Goal: Task Accomplishment & Management: Complete application form

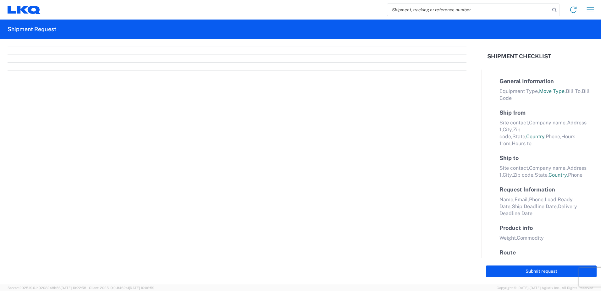
select select "FULL"
select select "LBS"
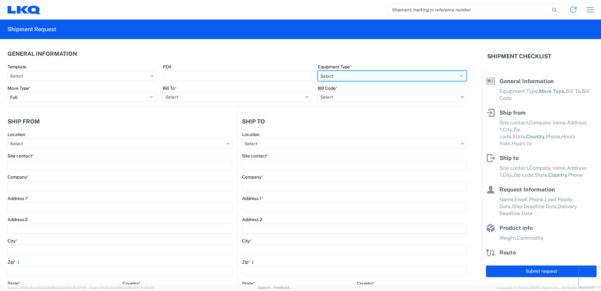
click at [351, 74] on select "Select 53’ Dry Van Flatbed Dropdeck (van) Lowboy (flatbed) Rail" at bounding box center [392, 76] width 149 height 10
select select "STDV"
click at [318, 71] on select "Select 53’ Dry Van Flatbed Dropdeck (van) Lowboy (flatbed) Rail" at bounding box center [392, 76] width 149 height 10
click at [218, 101] on input "text" at bounding box center [237, 97] width 149 height 10
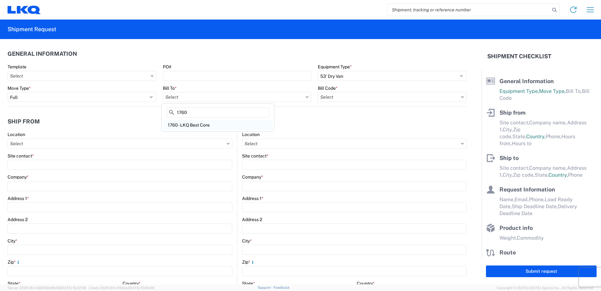
type input "1760"
click at [197, 124] on div "1760 - LKQ Best Core" at bounding box center [218, 125] width 110 height 10
type input "1760 - LKQ Best Core"
click at [356, 96] on input "text" at bounding box center [392, 97] width 149 height 10
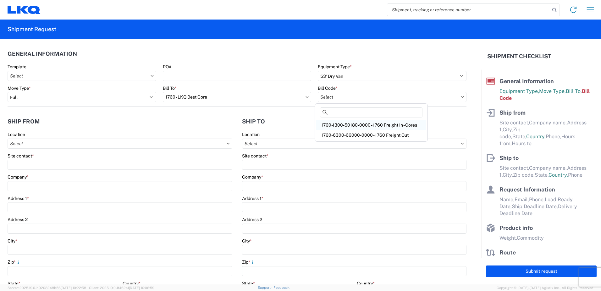
click at [382, 127] on div "1760-1300-50180-0000 - 1760 Freight In - Cores" at bounding box center [371, 125] width 110 height 10
type input "1760-1300-50180-0000 - 1760 Freight In - Cores"
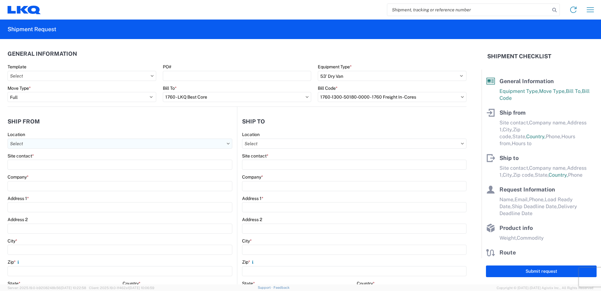
click at [61, 145] on input "text" at bounding box center [120, 143] width 225 height 10
type input "1701"
click at [53, 172] on div "1701- LKQ of [GEOGRAPHIC_DATA][US_STATE]" at bounding box center [64, 171] width 110 height 10
type input "1701- LKQ of [GEOGRAPHIC_DATA][US_STATE]"
type input "LKQ Corporation"
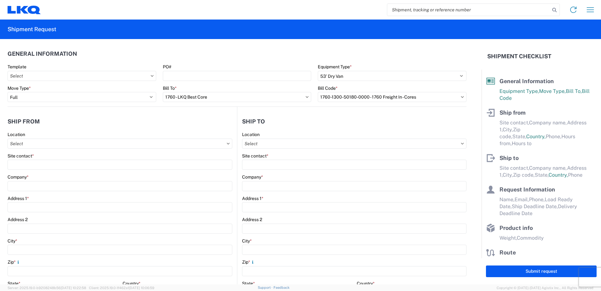
type input "[STREET_ADDRESS][PERSON_NAME]"
type input "[PERSON_NAME]"
type input "76028"
select select "[GEOGRAPHIC_DATA]"
select select "US"
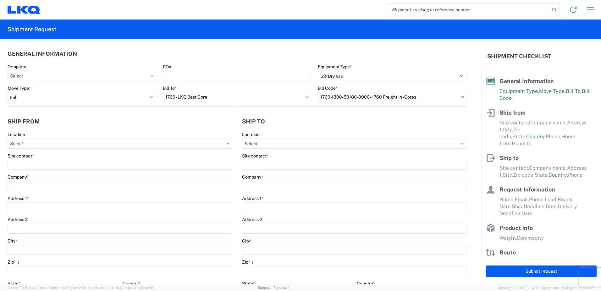
type input "08:00"
type input "17:00"
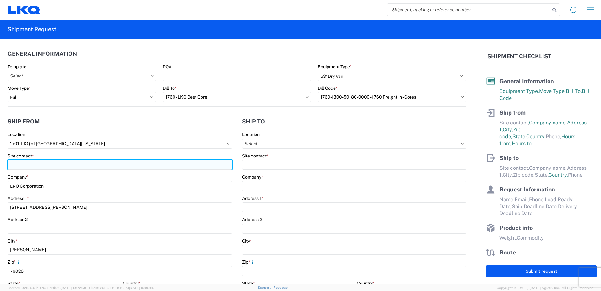
click at [41, 163] on input "Site contact *" at bounding box center [120, 164] width 225 height 10
type input "[PERSON_NAME]"
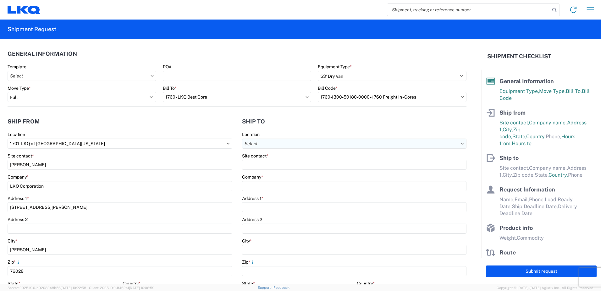
click at [287, 145] on input "text" at bounding box center [354, 143] width 225 height 10
type input "1760"
click at [279, 170] on div "1760 - LKQ Best Core" at bounding box center [297, 171] width 110 height 10
type input "1760 - LKQ Best Core"
type input "LKQ Corporation"
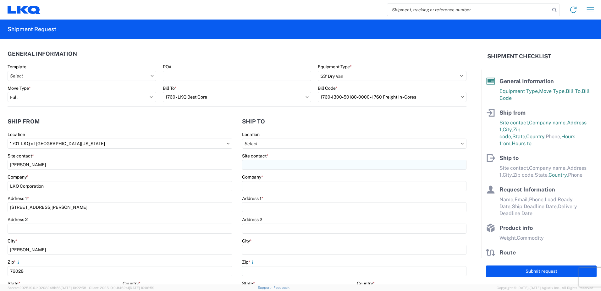
type input "[STREET_ADDRESS]"
type input "[GEOGRAPHIC_DATA]"
type input "77038"
select select "[GEOGRAPHIC_DATA]"
select select "US"
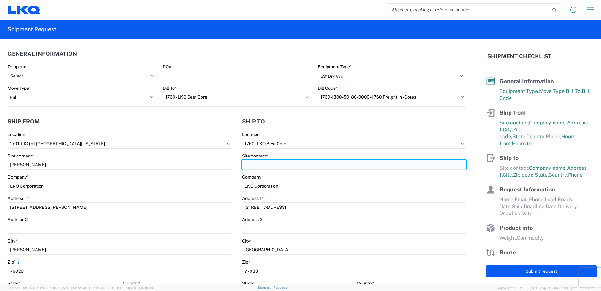
click at [273, 166] on input "Site contact *" at bounding box center [354, 164] width 225 height 10
type input "[PERSON_NAME]"
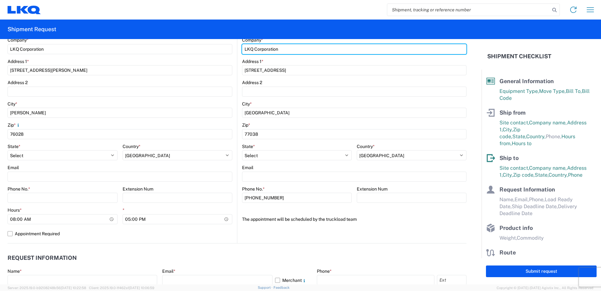
scroll to position [157, 0]
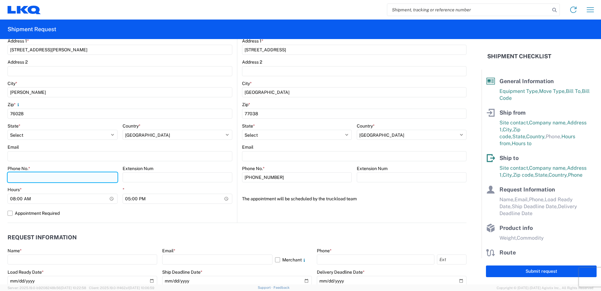
click at [28, 177] on input "Phone No. *" at bounding box center [63, 177] width 110 height 10
type input "4699413780"
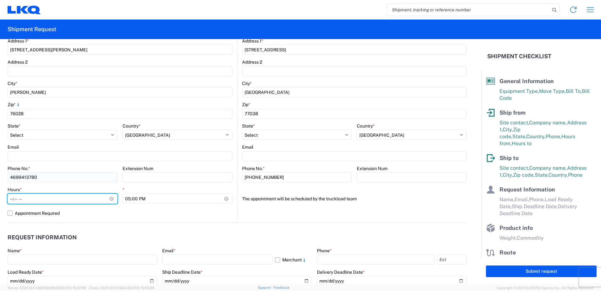
type input "07:00"
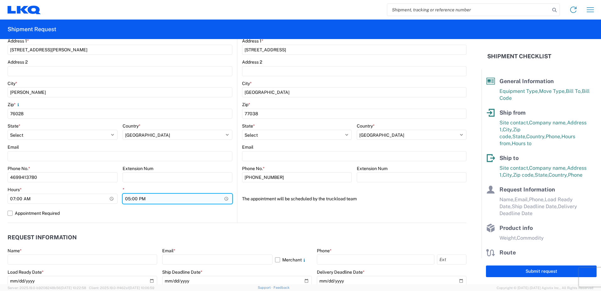
click at [127, 199] on input "17:00" at bounding box center [178, 198] width 110 height 10
type input "14:00"
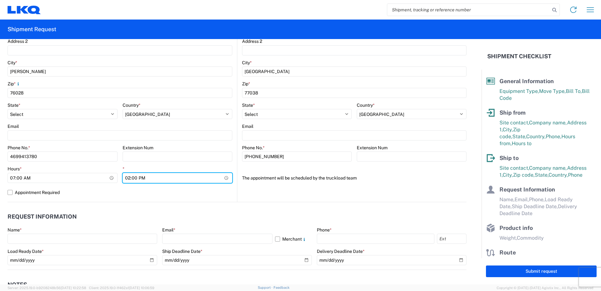
scroll to position [189, 0]
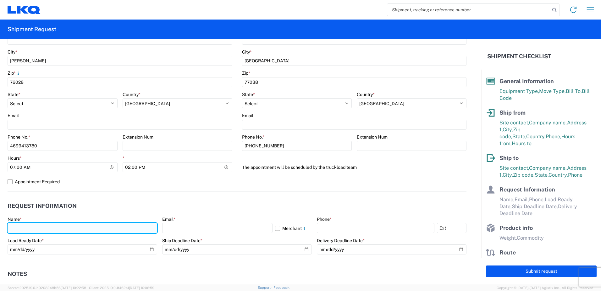
click at [29, 228] on input "text" at bounding box center [83, 228] width 150 height 10
type input "[PERSON_NAME]"
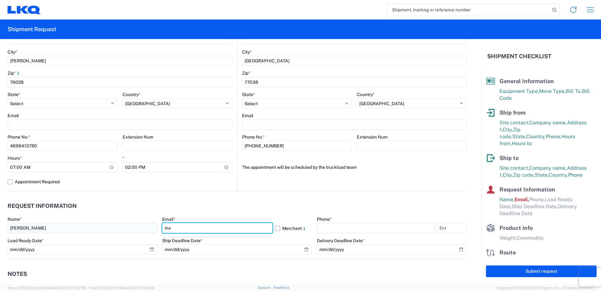
type input "[EMAIL_ADDRESS][DOMAIN_NAME]"
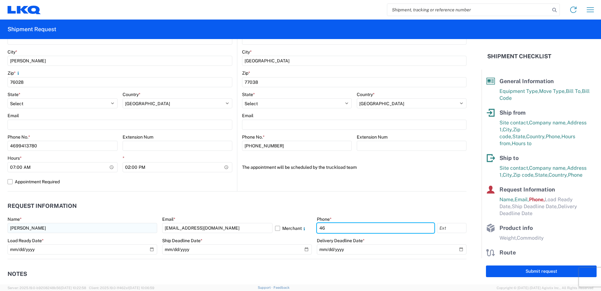
type input "4699413780"
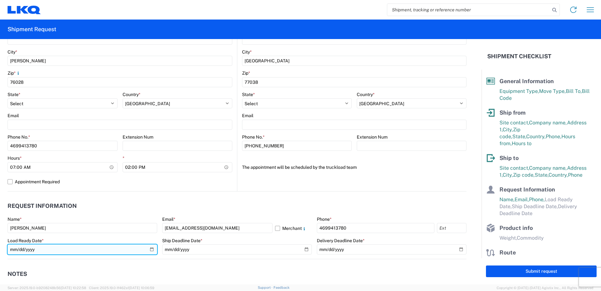
click at [152, 247] on input "date" at bounding box center [83, 249] width 150 height 10
type input "[DATE]"
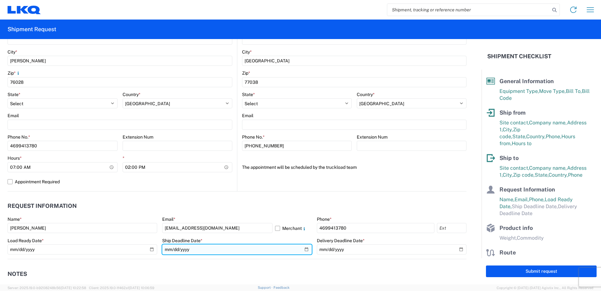
click at [304, 250] on input "date" at bounding box center [237, 249] width 150 height 10
type input "[DATE]"
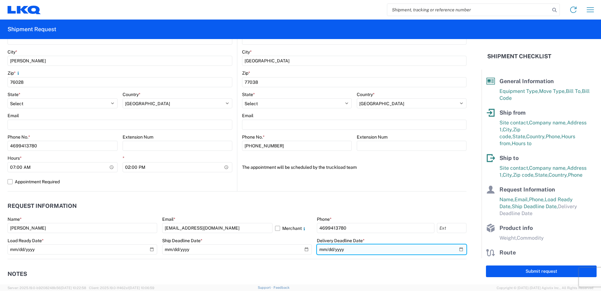
click at [459, 249] on input "date" at bounding box center [392, 249] width 150 height 10
type input "[DATE]"
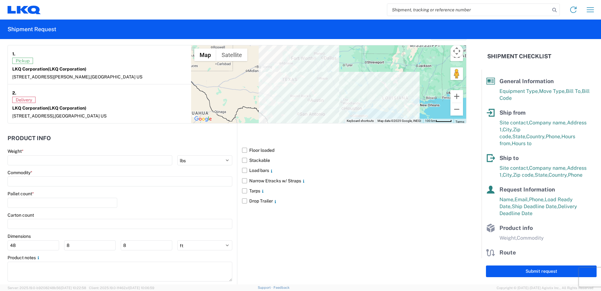
scroll to position [503, 0]
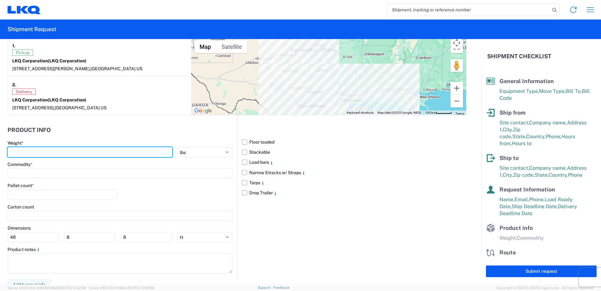
click at [33, 153] on input "number" at bounding box center [90, 152] width 165 height 10
type input "40000"
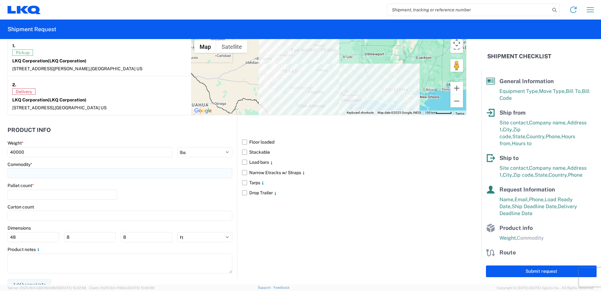
click at [35, 173] on input at bounding box center [120, 173] width 225 height 10
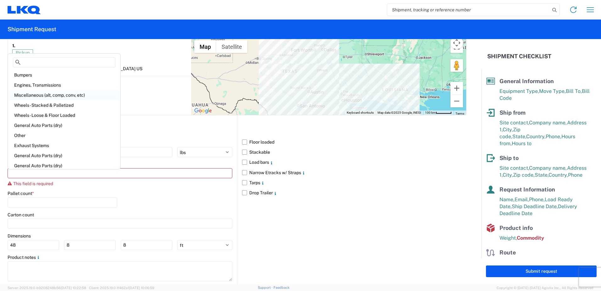
click at [52, 96] on div "Miscellaneous (alt, comp, conv, etc)" at bounding box center [64, 95] width 110 height 10
type input "Miscellaneous (alt, comp, conv, etc)"
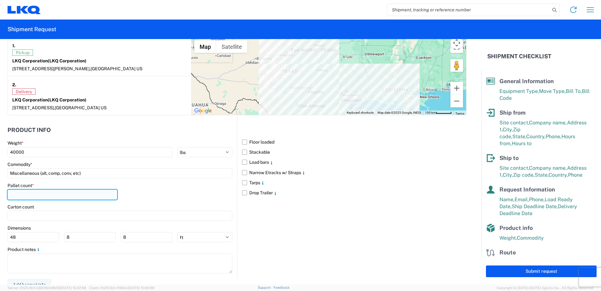
click at [19, 192] on input "number" at bounding box center [63, 194] width 110 height 10
type input "24"
click at [242, 142] on label "Floor loaded" at bounding box center [354, 142] width 225 height 10
click at [0, 0] on input "Floor loaded" at bounding box center [0, 0] width 0 height 0
click at [242, 174] on label "Narrow Etracks w/ Straps" at bounding box center [354, 172] width 225 height 10
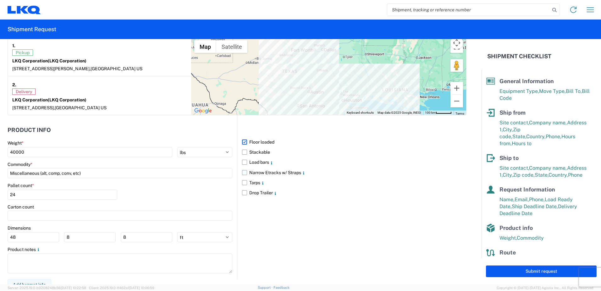
click at [0, 0] on input "Narrow Etracks w/ Straps" at bounding box center [0, 0] width 0 height 0
click at [539, 270] on button "Submit request" at bounding box center [541, 271] width 111 height 12
select select "[GEOGRAPHIC_DATA]"
select select "US"
